Goal: Information Seeking & Learning: Find specific fact

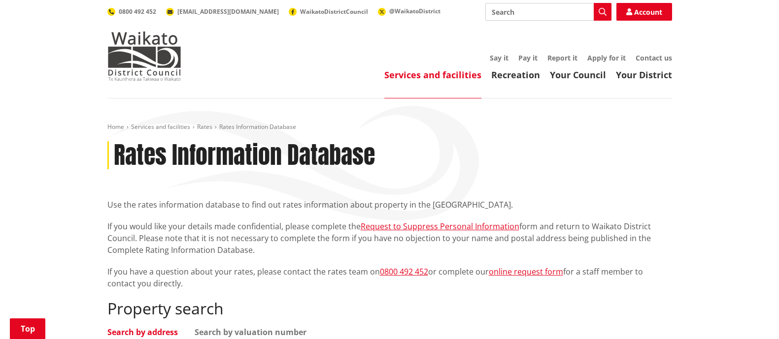
scroll to position [308, 0]
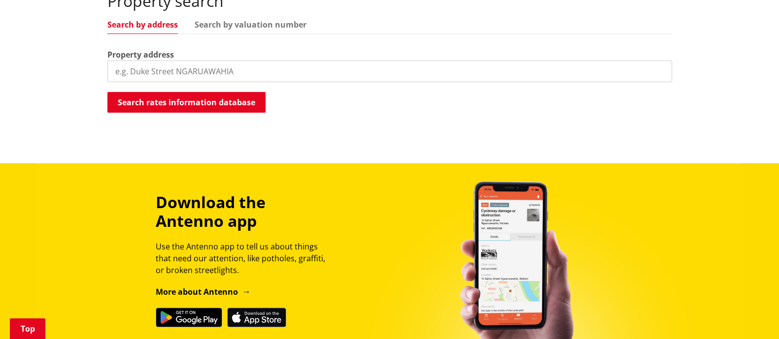
click at [162, 73] on input "search" at bounding box center [389, 72] width 565 height 22
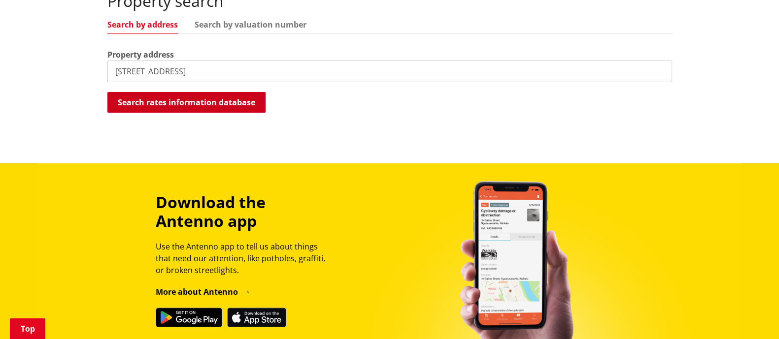
type input "[STREET_ADDRESS]"
click at [169, 94] on button "Search rates information database" at bounding box center [186, 102] width 158 height 21
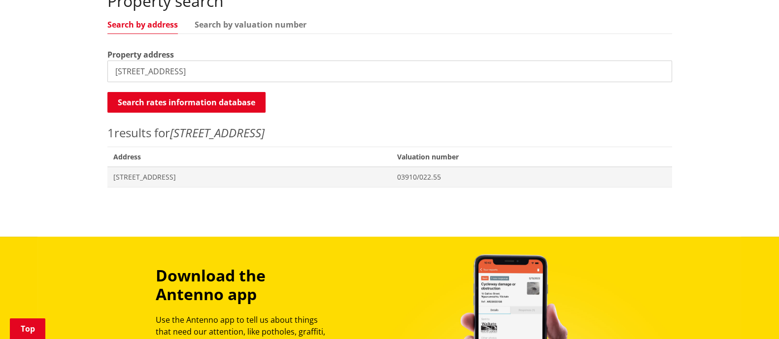
click at [150, 166] on span "Address" at bounding box center [249, 157] width 284 height 20
click at [153, 173] on span "[STREET_ADDRESS]" at bounding box center [249, 177] width 272 height 10
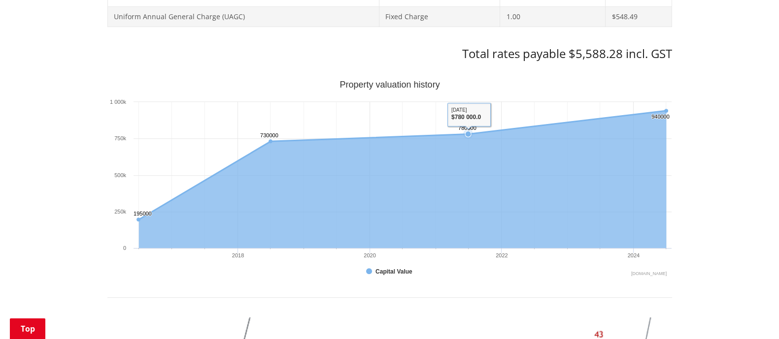
scroll to position [431, 0]
